Goal: Find specific page/section: Find specific page/section

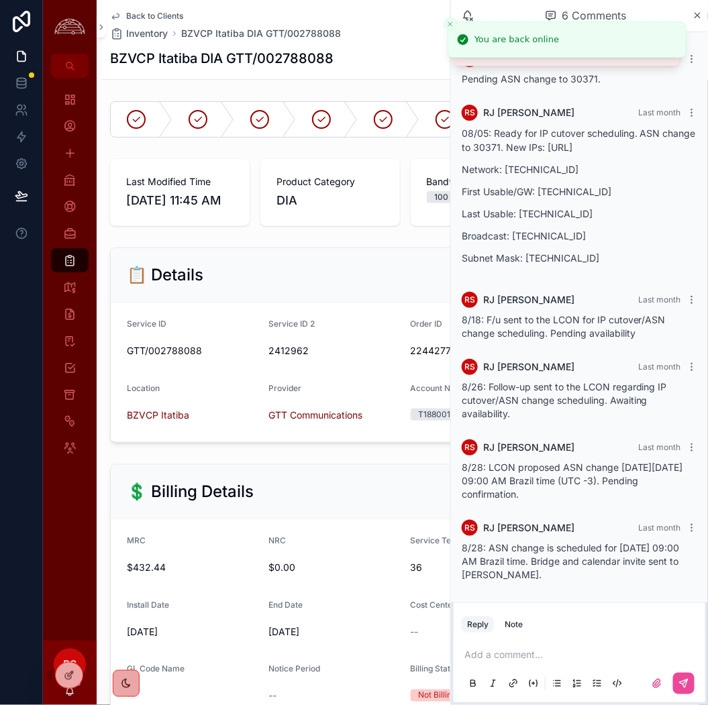
scroll to position [658, 0]
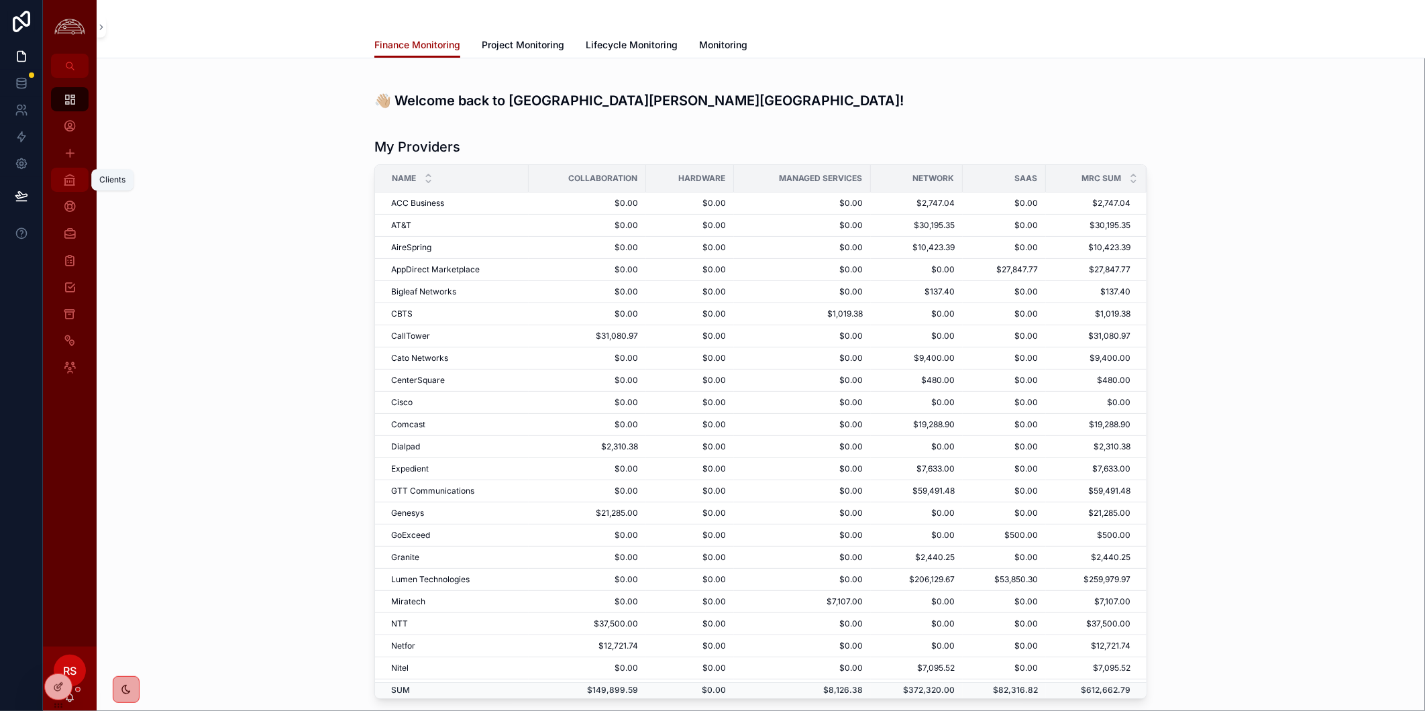
click at [71, 180] on icon "scrollable content" at bounding box center [69, 179] width 13 height 13
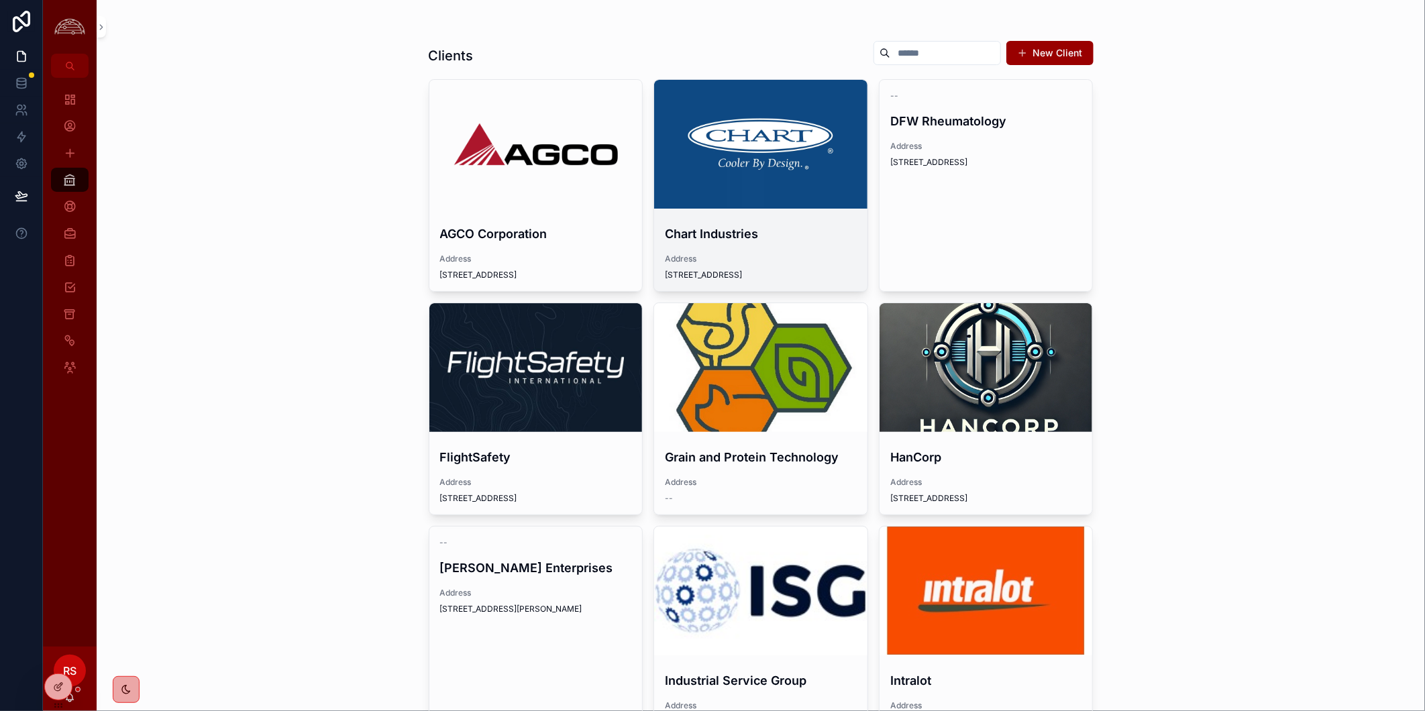
click at [730, 190] on div "scrollable content" at bounding box center [760, 144] width 213 height 129
